Goal: Task Accomplishment & Management: Complete application form

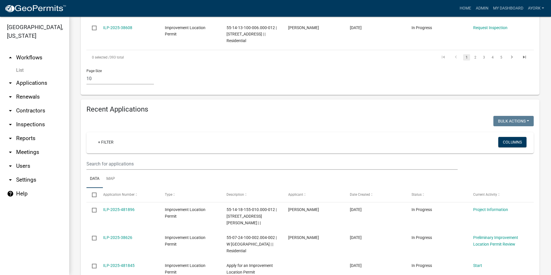
scroll to position [445, 0]
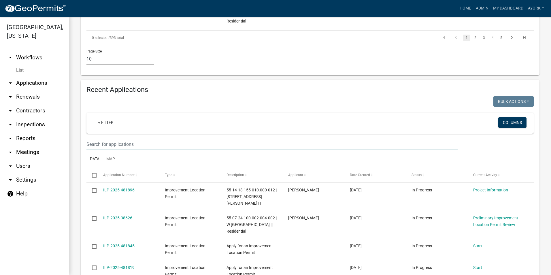
click at [183, 150] on input "text" at bounding box center [272, 144] width 371 height 12
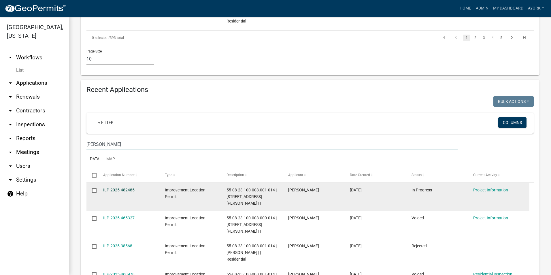
type input "[PERSON_NAME]"
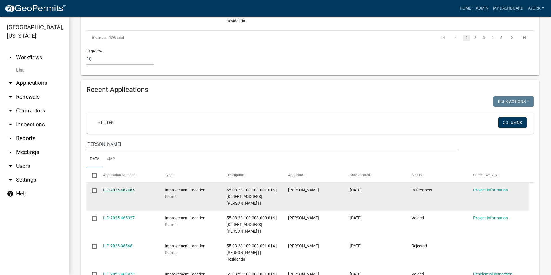
click at [125, 192] on link "ILP-2025-482485" at bounding box center [118, 190] width 31 height 5
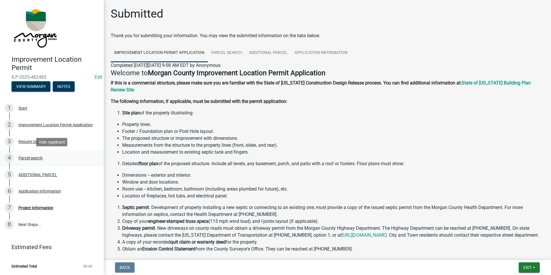
click at [31, 157] on div "Parcel search" at bounding box center [30, 158] width 24 height 4
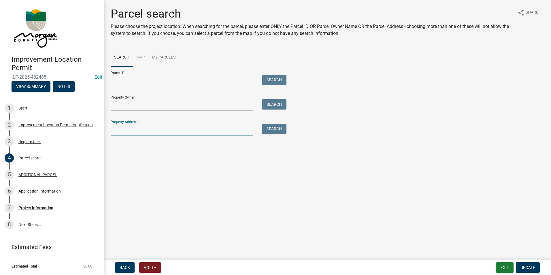
click at [131, 127] on input "Property Address:" at bounding box center [182, 130] width 143 height 12
click at [132, 104] on input "Property Owner:" at bounding box center [182, 105] width 143 height 12
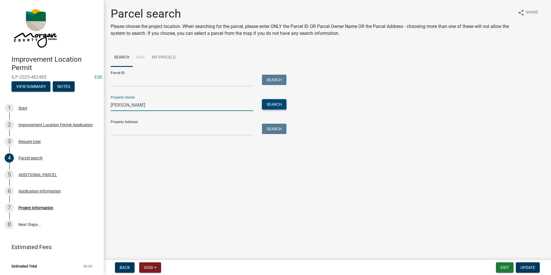
type input "[PERSON_NAME]"
click at [269, 106] on button "Search" at bounding box center [274, 104] width 25 height 10
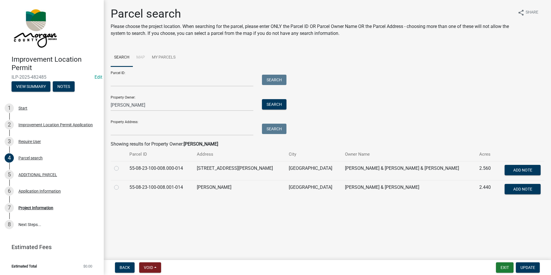
click at [121, 184] on label at bounding box center [121, 184] width 0 height 0
click at [121, 187] on input "radio" at bounding box center [123, 186] width 4 height 4
radio input "true"
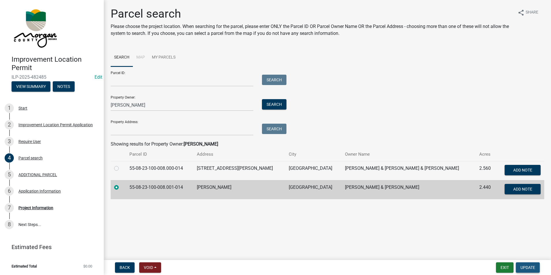
click at [532, 269] on span "Update" at bounding box center [528, 267] width 15 height 5
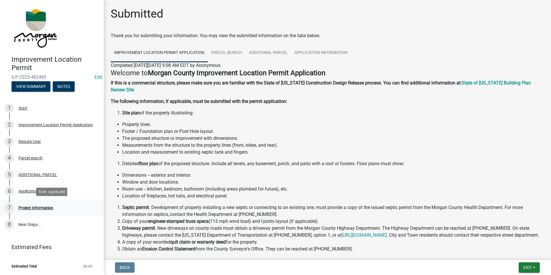
click at [45, 209] on div "Project Information" at bounding box center [35, 208] width 35 height 4
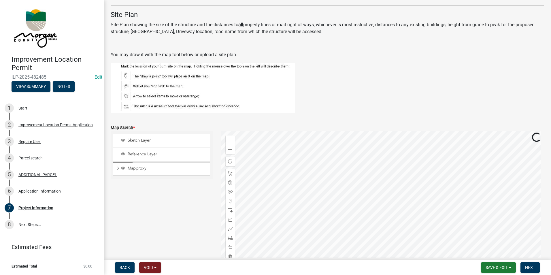
scroll to position [1009, 0]
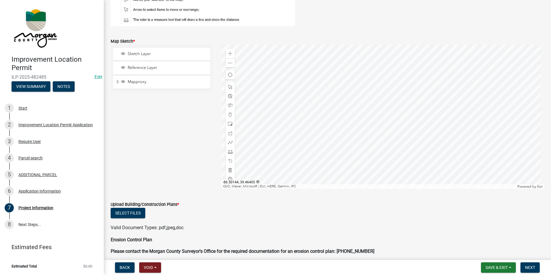
click at [380, 105] on div at bounding box center [383, 117] width 323 height 144
click at [368, 99] on div at bounding box center [383, 117] width 323 height 144
click at [228, 55] on span at bounding box center [230, 53] width 5 height 5
click at [228, 151] on span at bounding box center [230, 151] width 5 height 5
click at [396, 128] on div at bounding box center [383, 117] width 323 height 144
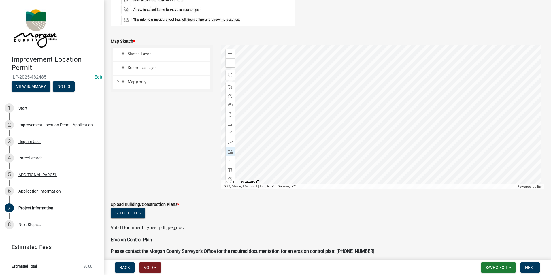
click at [387, 130] on div at bounding box center [383, 117] width 323 height 144
click at [383, 119] on div at bounding box center [383, 117] width 323 height 144
click at [290, 138] on div at bounding box center [383, 117] width 323 height 144
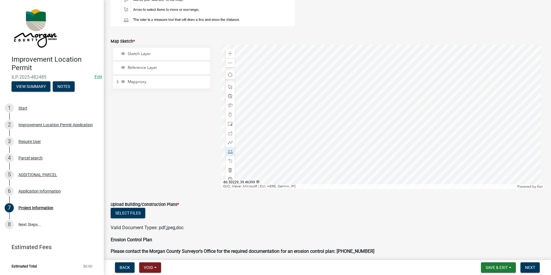
click at [290, 138] on div at bounding box center [383, 117] width 323 height 144
click at [230, 123] on span at bounding box center [230, 124] width 5 height 5
click at [230, 159] on span at bounding box center [230, 161] width 5 height 5
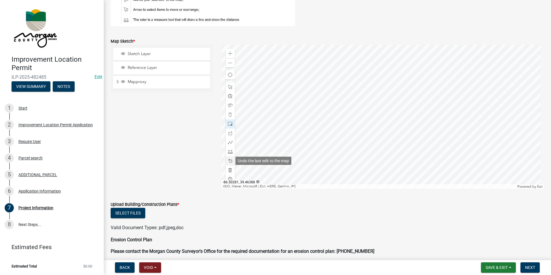
click at [230, 158] on div at bounding box center [230, 160] width 9 height 9
click at [370, 113] on div at bounding box center [383, 117] width 323 height 144
click at [229, 159] on span at bounding box center [230, 161] width 5 height 5
click at [358, 112] on div at bounding box center [383, 117] width 323 height 144
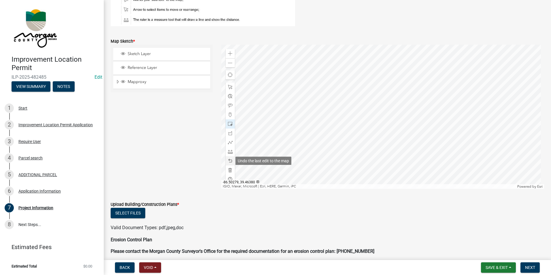
click at [228, 161] on span at bounding box center [230, 161] width 5 height 5
click at [369, 104] on div at bounding box center [383, 117] width 323 height 144
click at [230, 163] on span at bounding box center [230, 161] width 5 height 5
click at [228, 151] on span at bounding box center [230, 151] width 5 height 5
click at [383, 119] on div at bounding box center [383, 117] width 323 height 144
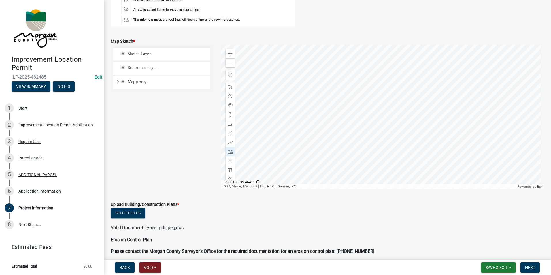
click at [372, 123] on div at bounding box center [383, 117] width 323 height 144
click at [367, 104] on div at bounding box center [383, 117] width 323 height 144
click at [378, 101] on div at bounding box center [383, 117] width 323 height 144
click at [383, 118] on div at bounding box center [383, 117] width 323 height 144
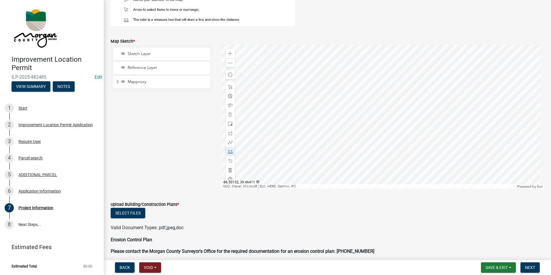
click at [372, 122] on div at bounding box center [383, 117] width 323 height 144
click at [290, 138] on div at bounding box center [383, 117] width 323 height 144
click at [367, 104] on div at bounding box center [383, 117] width 323 height 144
click at [411, 144] on div at bounding box center [383, 117] width 323 height 144
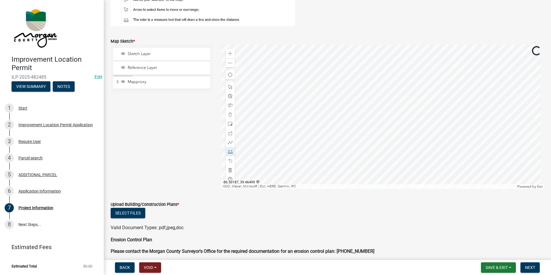
click at [395, 60] on div at bounding box center [383, 117] width 323 height 144
click at [504, 266] on span "Save & Exit" at bounding box center [497, 267] width 22 height 5
click at [483, 239] on button "Save" at bounding box center [493, 239] width 46 height 14
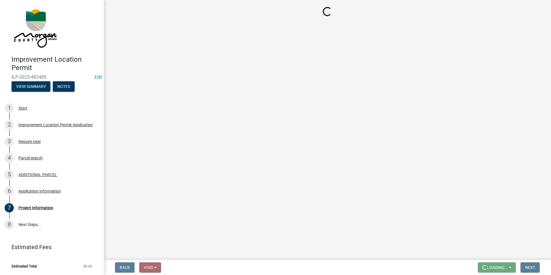
scroll to position [0, 0]
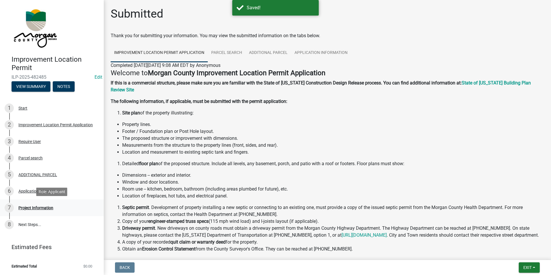
click at [43, 211] on div "7 Project Information" at bounding box center [50, 207] width 90 height 9
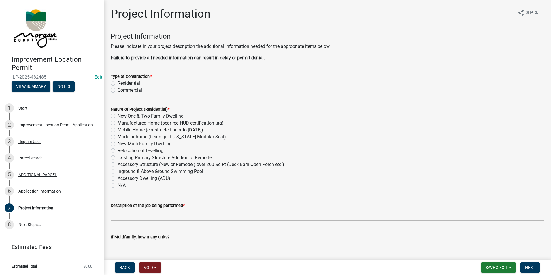
click at [118, 82] on label "Residential" at bounding box center [129, 83] width 22 height 7
click at [118, 82] on input "Residential" at bounding box center [120, 82] width 4 height 4
radio input "true"
drag, startPoint x: 113, startPoint y: 117, endPoint x: 114, endPoint y: 129, distance: 12.1
click at [114, 129] on div "Nature of Project (Residential) * New One & Two Family Dwelling Manufactured Ho…" at bounding box center [328, 147] width 434 height 83
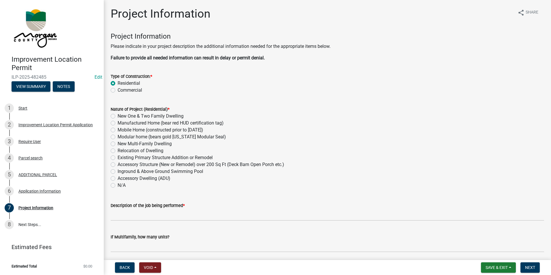
click at [118, 129] on label "Mobile Home (constructed prior to [DATE])" at bounding box center [161, 130] width 86 height 7
click at [118, 129] on input "Mobile Home (constructed prior to [DATE])" at bounding box center [120, 129] width 4 height 4
radio input "true"
click at [118, 165] on label "Accessory Structure (New or Remodel) over 200 Sq Ft (Deck Barn Open Porch etc.)" at bounding box center [201, 164] width 167 height 7
click at [118, 165] on input "Accessory Structure (New or Remodel) over 200 Sq Ft (Deck Barn Open Porch etc.)" at bounding box center [120, 163] width 4 height 4
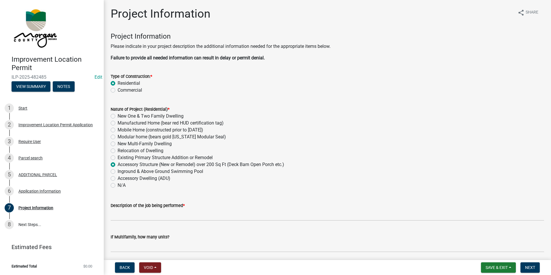
radio input "true"
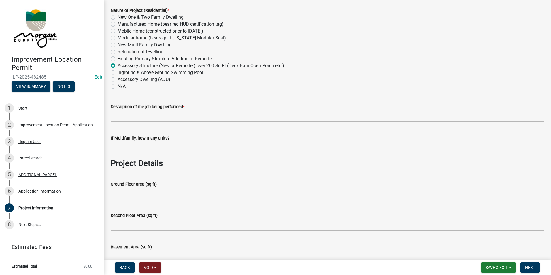
scroll to position [115, 0]
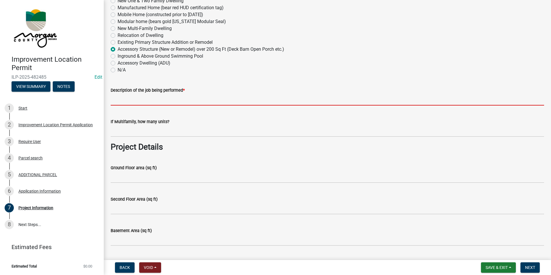
click at [169, 101] on input "Description of the job being performed *" at bounding box center [328, 100] width 434 height 12
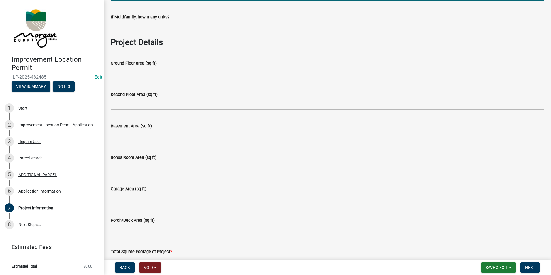
scroll to position [231, 0]
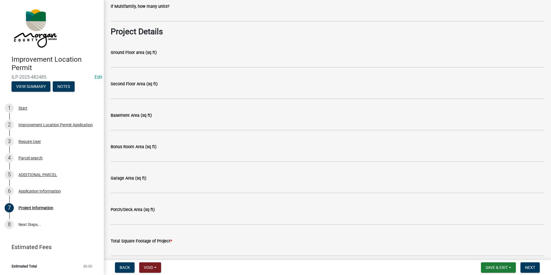
type input "Car Port"
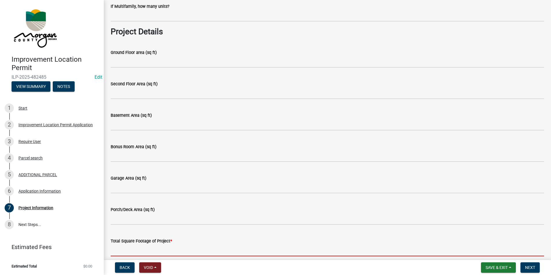
click at [137, 246] on input "text" at bounding box center [328, 251] width 434 height 12
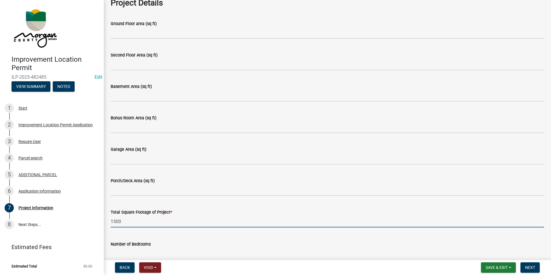
scroll to position [346, 0]
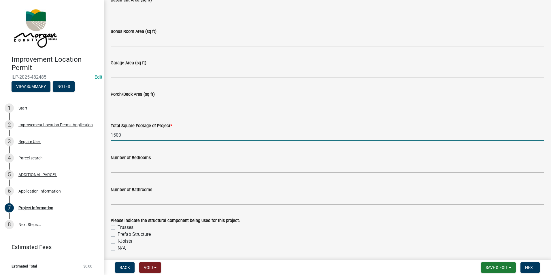
type input "1500"
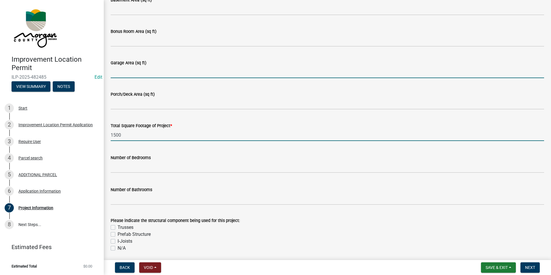
click at [130, 73] on input "Garage Area (sq ft)" at bounding box center [328, 72] width 434 height 12
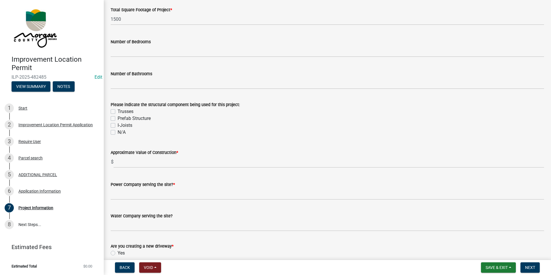
scroll to position [519, 0]
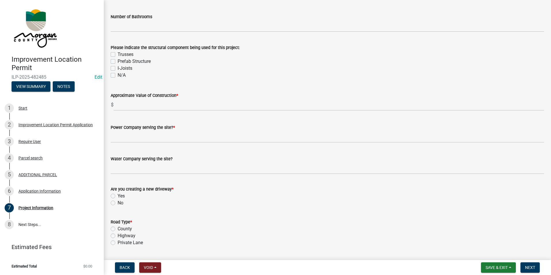
type input "1500"
click at [118, 63] on label "Prefab Structure" at bounding box center [134, 61] width 33 height 7
click at [118, 62] on input "Prefab Structure" at bounding box center [120, 60] width 4 height 4
checkbox input "true"
checkbox input "false"
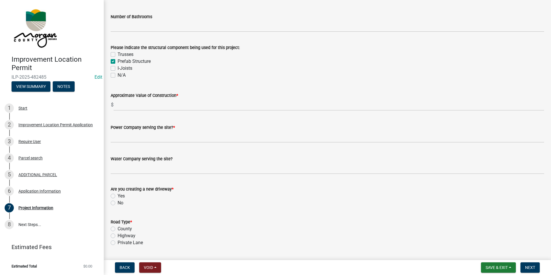
checkbox input "true"
checkbox input "false"
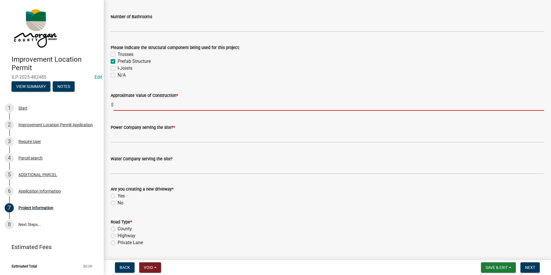
click at [131, 105] on input "text" at bounding box center [329, 105] width 431 height 12
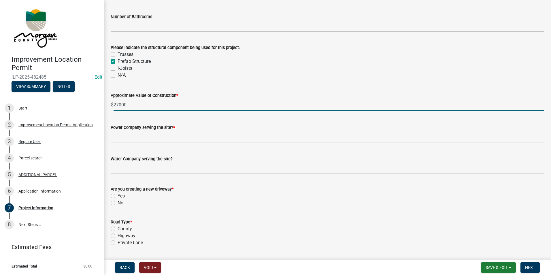
type input "27000"
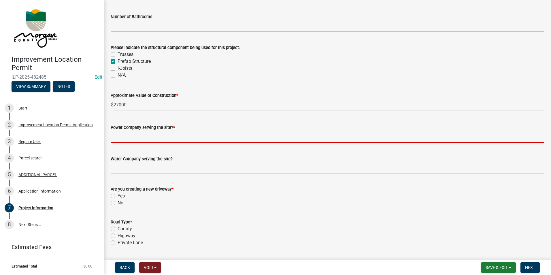
click at [135, 135] on input "Power Company serving the site? *" at bounding box center [328, 137] width 434 height 12
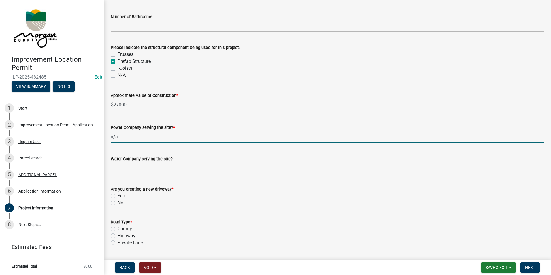
type input "n/a"
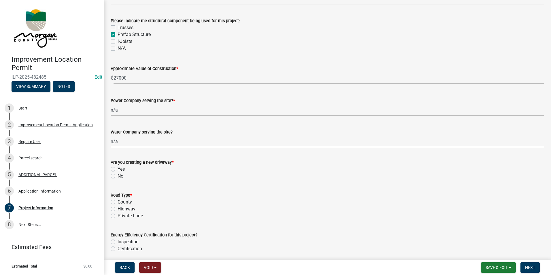
scroll to position [577, 0]
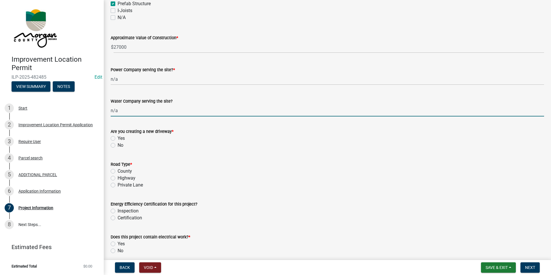
type input "n/a"
click at [118, 145] on label "No" at bounding box center [121, 145] width 6 height 7
click at [118, 145] on input "No" at bounding box center [120, 144] width 4 height 4
radio input "true"
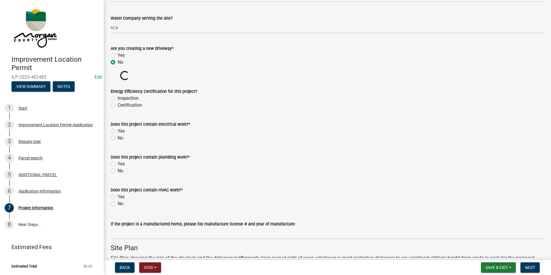
scroll to position [663, 0]
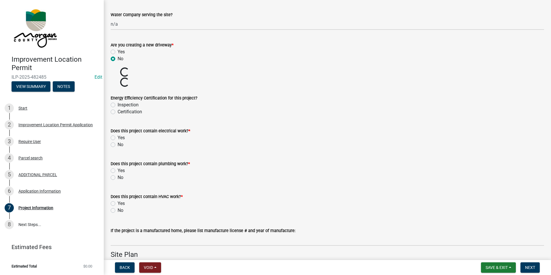
drag, startPoint x: 113, startPoint y: 136, endPoint x: 250, endPoint y: 144, distance: 136.7
click at [250, 144] on div "Does this project contain electrical work? * Yes No" at bounding box center [328, 137] width 434 height 21
click at [118, 144] on label "No" at bounding box center [121, 144] width 6 height 7
click at [118, 144] on input "No" at bounding box center [120, 143] width 4 height 4
radio input "true"
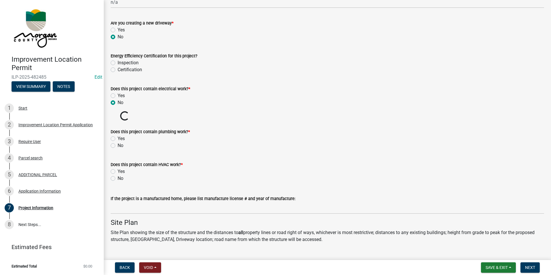
scroll to position [692, 0]
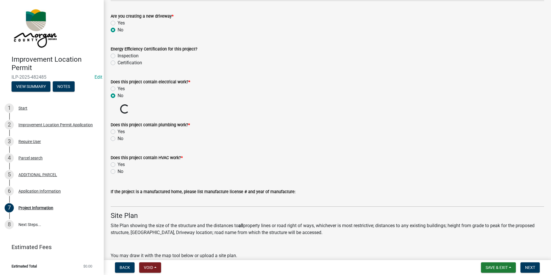
click at [118, 137] on label "No" at bounding box center [121, 138] width 6 height 7
click at [118, 137] on input "No" at bounding box center [120, 137] width 4 height 4
radio input "true"
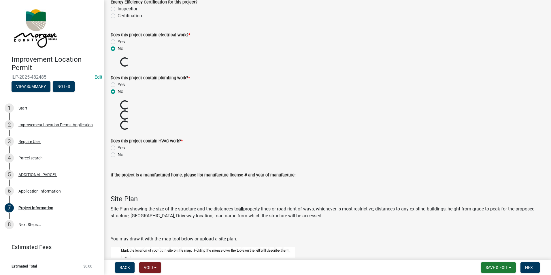
scroll to position [750, 0]
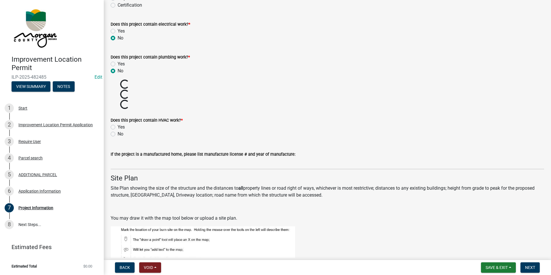
click at [118, 134] on label "No" at bounding box center [121, 134] width 6 height 7
click at [118, 134] on input "No" at bounding box center [120, 133] width 4 height 4
radio input "true"
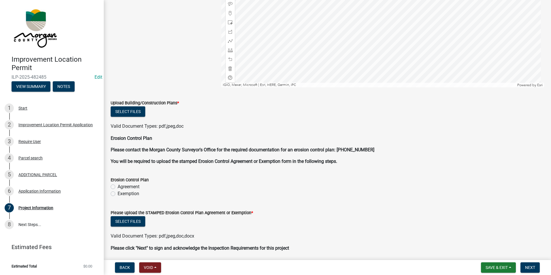
scroll to position [1092, 0]
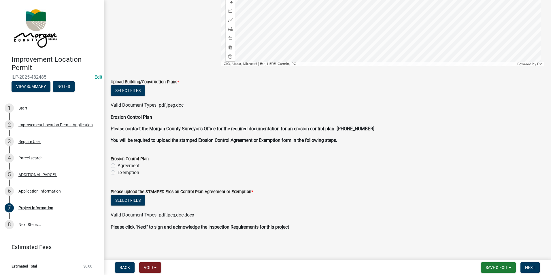
click at [118, 172] on label "Exemption" at bounding box center [129, 172] width 22 height 7
click at [118, 172] on input "Exemption" at bounding box center [120, 171] width 4 height 4
radio input "true"
click at [499, 267] on span "Save & Exit" at bounding box center [497, 267] width 22 height 5
click at [483, 239] on button "Save" at bounding box center [493, 239] width 46 height 14
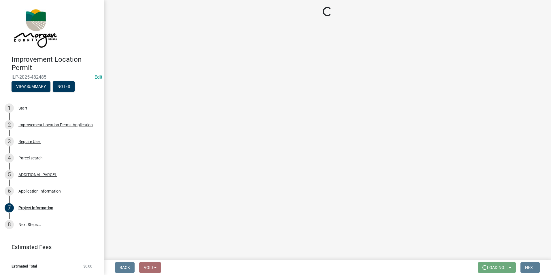
scroll to position [0, 0]
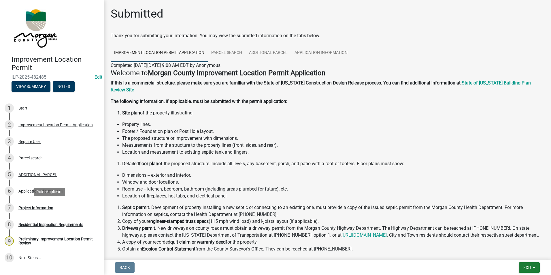
click at [43, 208] on div "Project Information" at bounding box center [35, 208] width 35 height 4
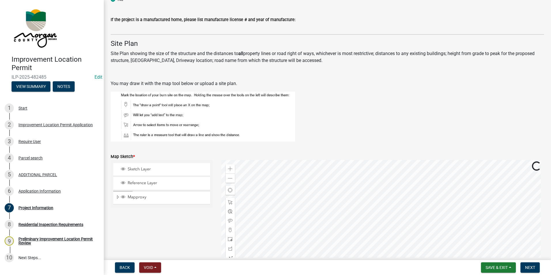
scroll to position [1038, 0]
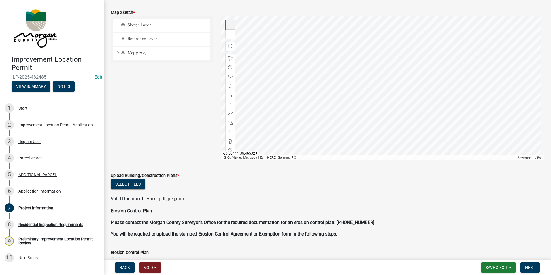
click at [228, 23] on span at bounding box center [230, 24] width 5 height 5
